Goal: Transaction & Acquisition: Purchase product/service

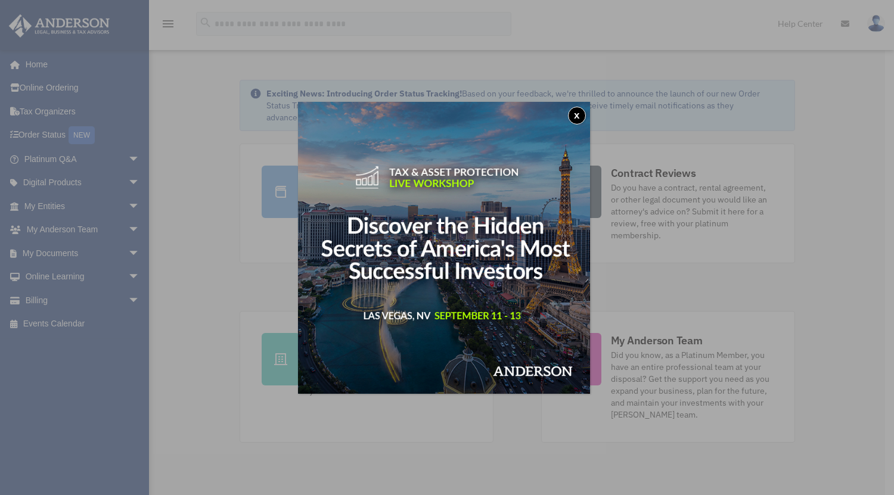
click at [575, 117] on button "x" at bounding box center [577, 116] width 18 height 18
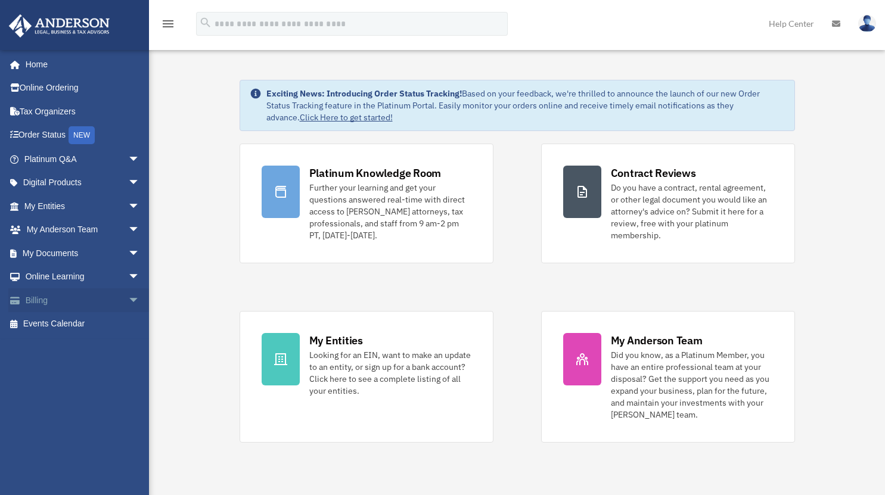
click at [128, 305] on span "arrow_drop_down" at bounding box center [140, 300] width 24 height 24
click at [91, 353] on link "Past Invoices" at bounding box center [87, 348] width 141 height 24
click at [77, 349] on link "Past Invoices" at bounding box center [87, 348] width 141 height 24
click at [80, 346] on link "Past Invoices" at bounding box center [87, 348] width 141 height 24
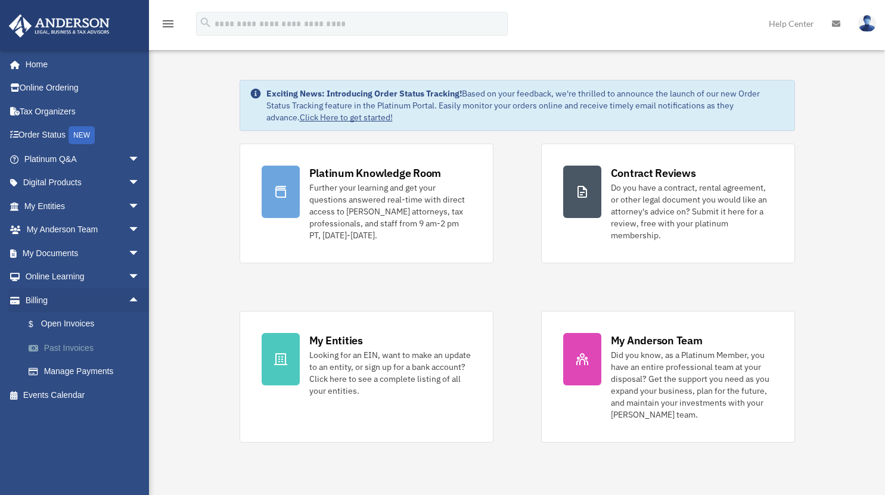
click at [80, 346] on link "Past Invoices" at bounding box center [87, 348] width 141 height 24
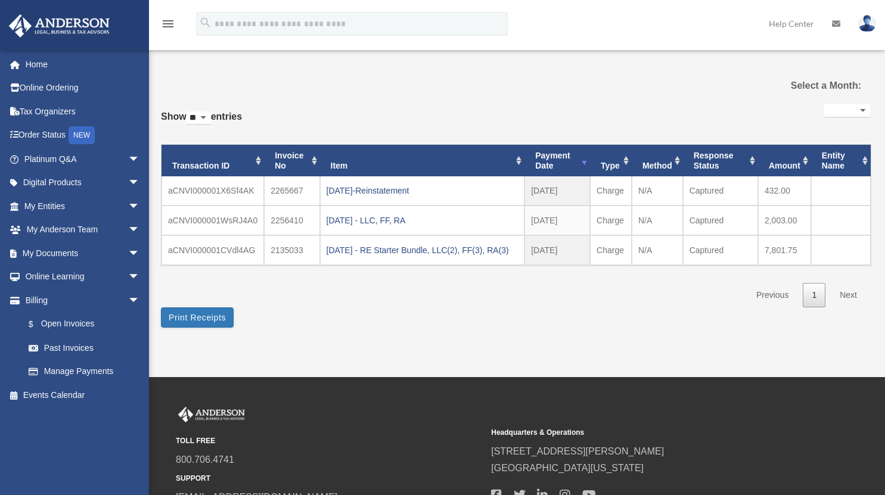
select select
click at [66, 211] on link "My Entities arrow_drop_down" at bounding box center [83, 206] width 150 height 24
click at [128, 208] on span "arrow_drop_down" at bounding box center [140, 206] width 24 height 24
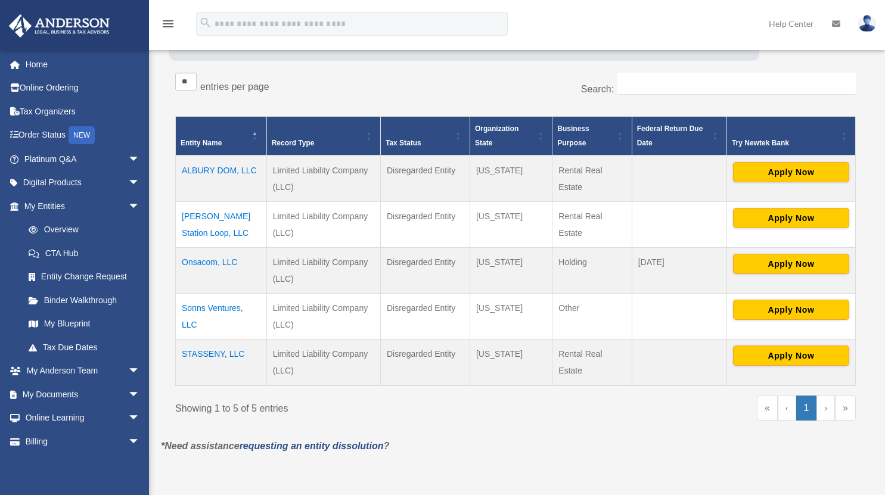
scroll to position [183, 0]
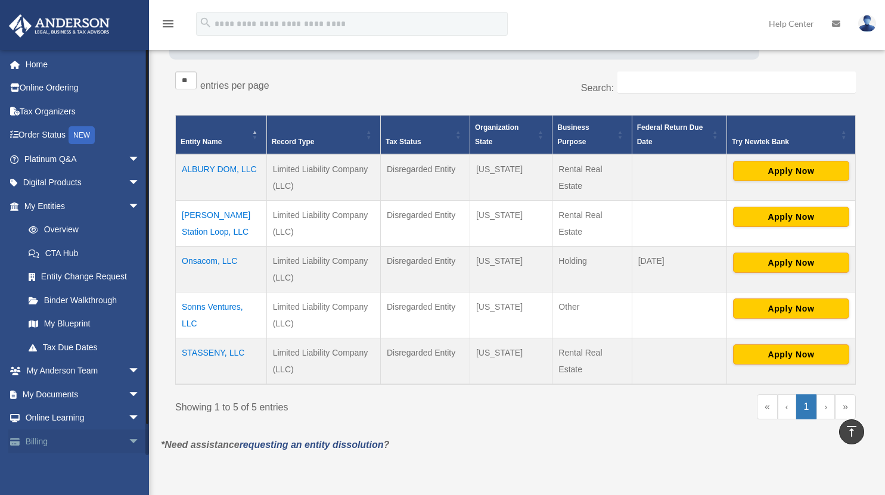
click at [128, 445] on span "arrow_drop_down" at bounding box center [140, 442] width 24 height 24
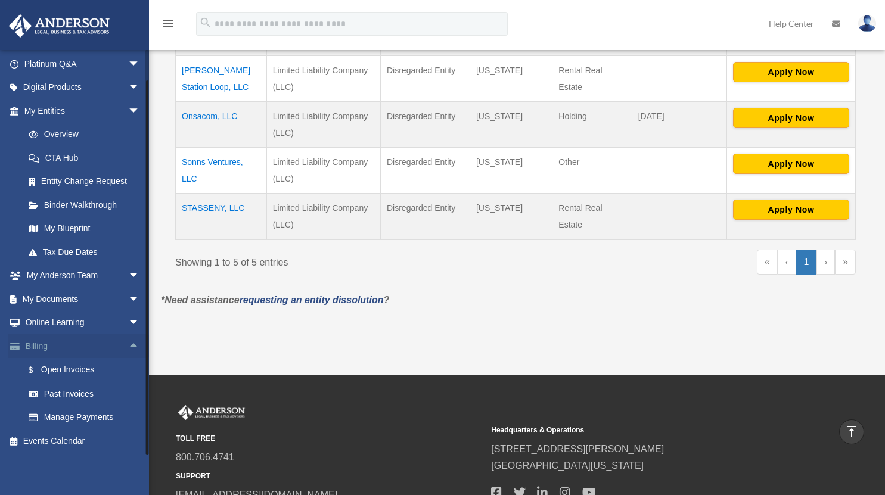
scroll to position [333, 0]
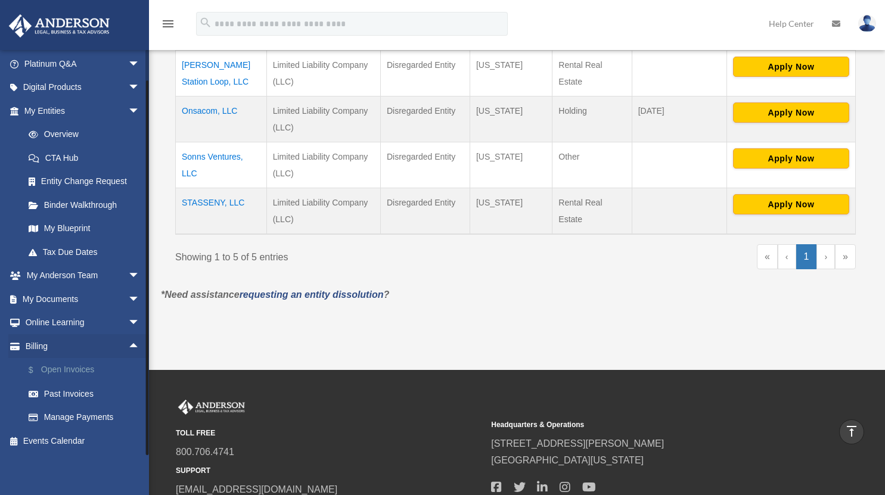
click at [74, 371] on link "$ Open Invoices" at bounding box center [87, 370] width 141 height 24
click at [83, 370] on link "$ Open Invoices" at bounding box center [87, 370] width 141 height 24
click at [67, 369] on link "$ Open Invoices" at bounding box center [87, 370] width 141 height 24
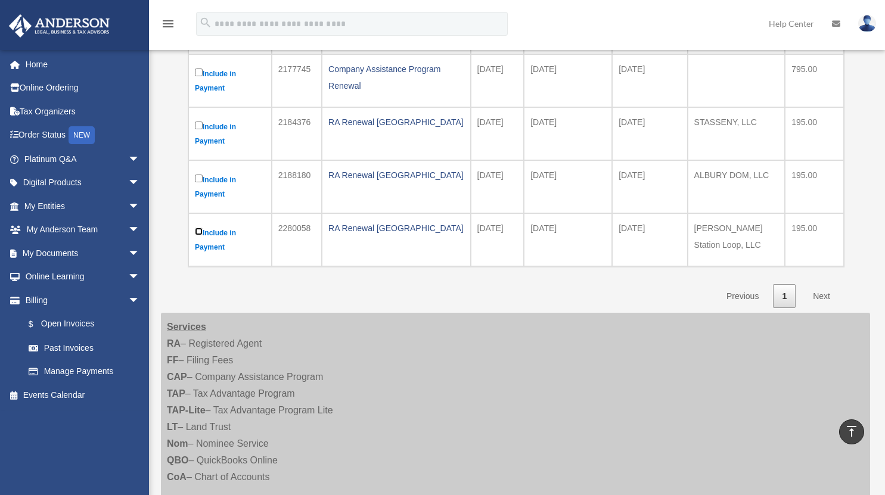
scroll to position [243, 0]
click at [826, 296] on link "Next" at bounding box center [821, 296] width 35 height 24
click at [821, 292] on link "Next" at bounding box center [821, 296] width 35 height 24
click at [823, 293] on link "Next" at bounding box center [821, 296] width 35 height 24
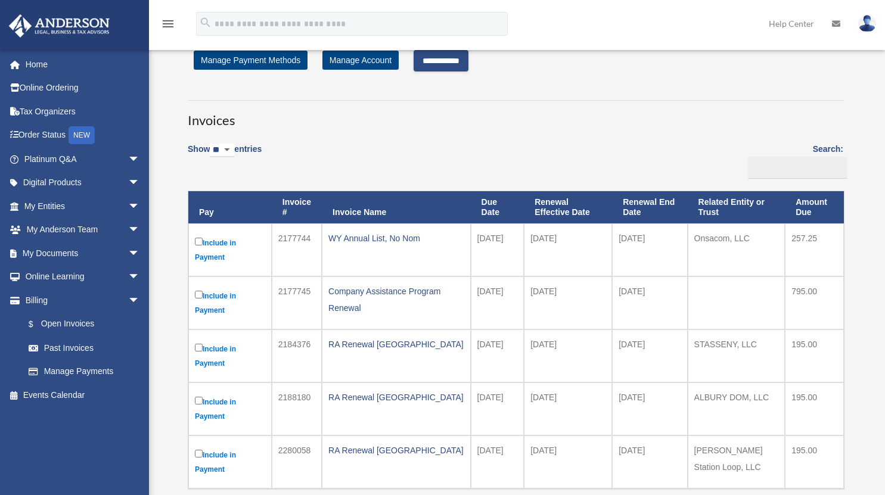
scroll to position [0, 0]
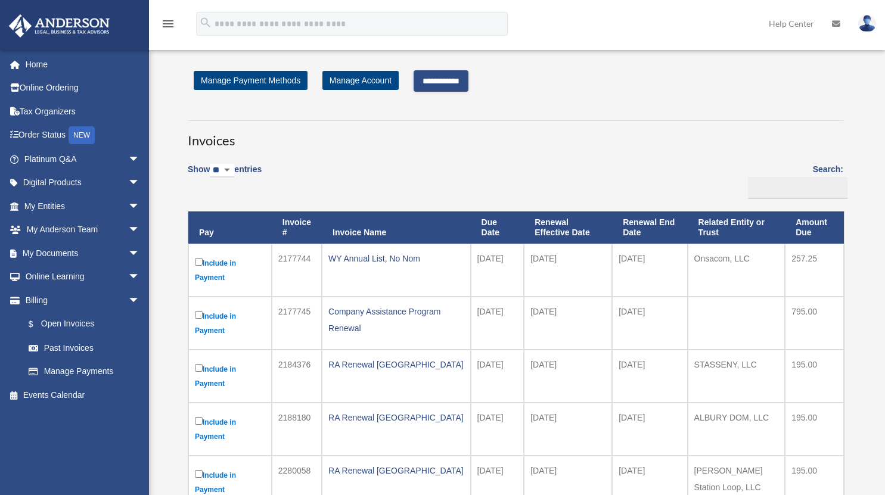
click at [467, 83] on input "**********" at bounding box center [441, 80] width 55 height 21
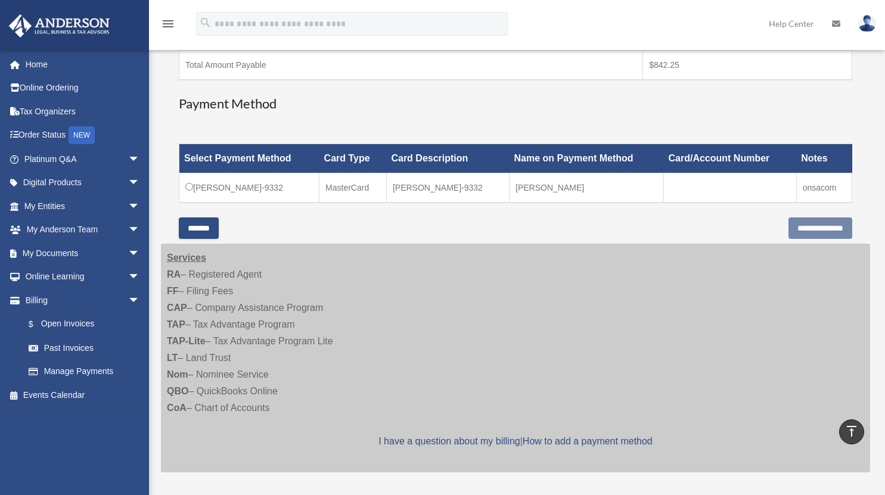
scroll to position [382, 0]
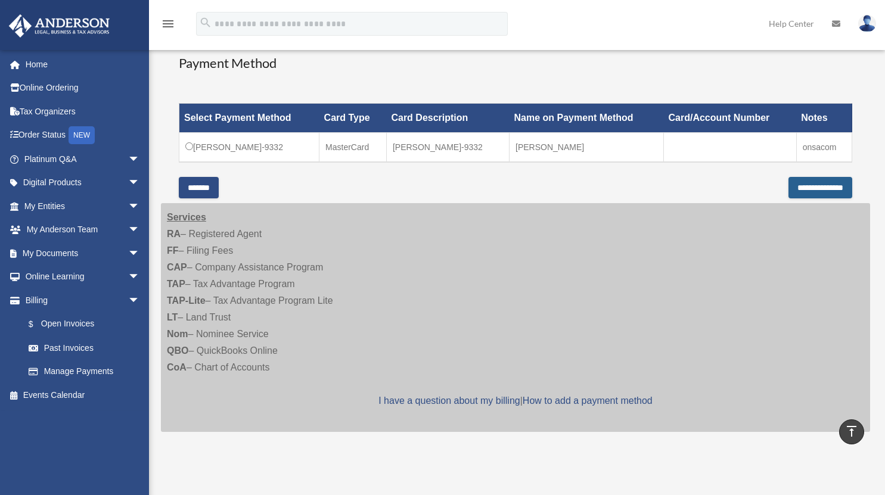
click at [805, 190] on input "**********" at bounding box center [821, 187] width 64 height 21
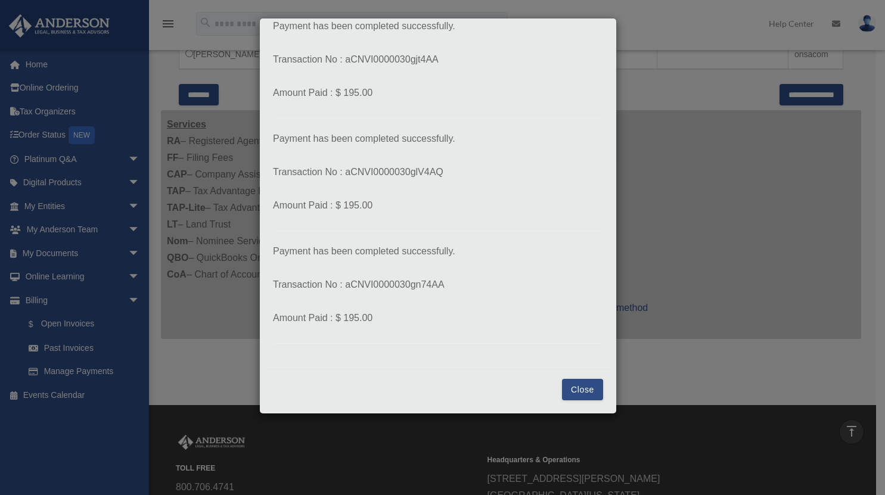
scroll to position [473, 0]
click at [587, 395] on button "Close" at bounding box center [582, 389] width 41 height 21
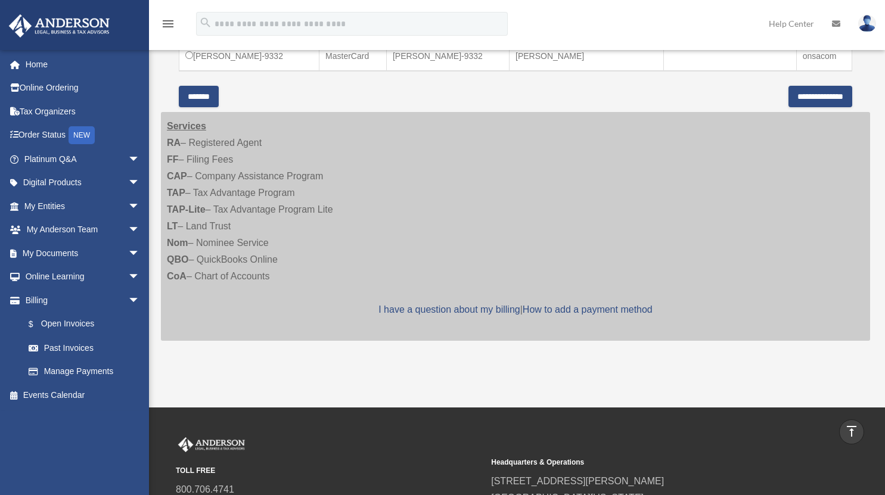
scroll to position [0, 0]
